Goal: Task Accomplishment & Management: Use online tool/utility

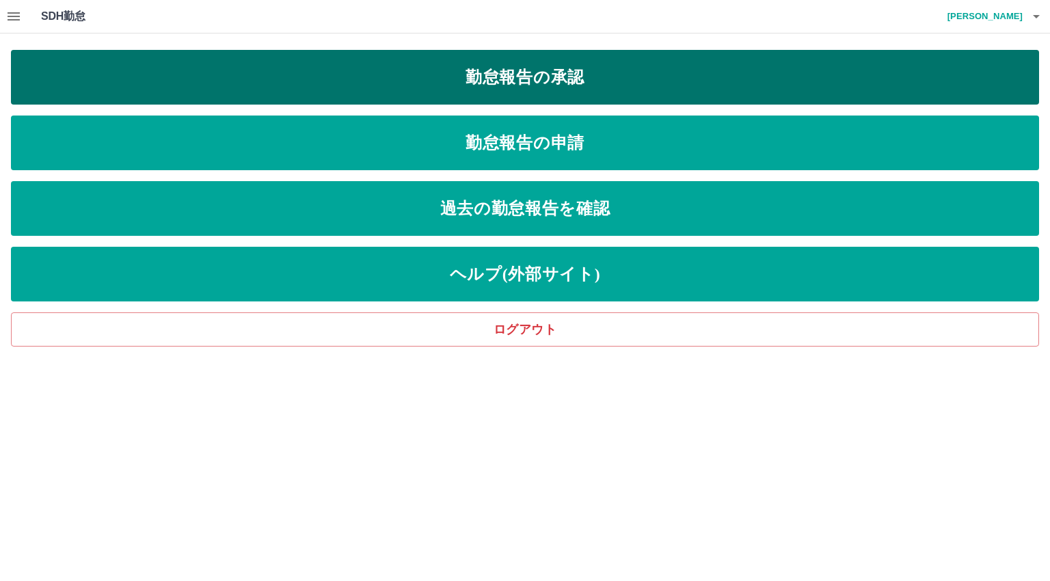
click at [516, 65] on link "勤怠報告の承認" at bounding box center [525, 77] width 1028 height 55
